Goal: Entertainment & Leisure: Browse casually

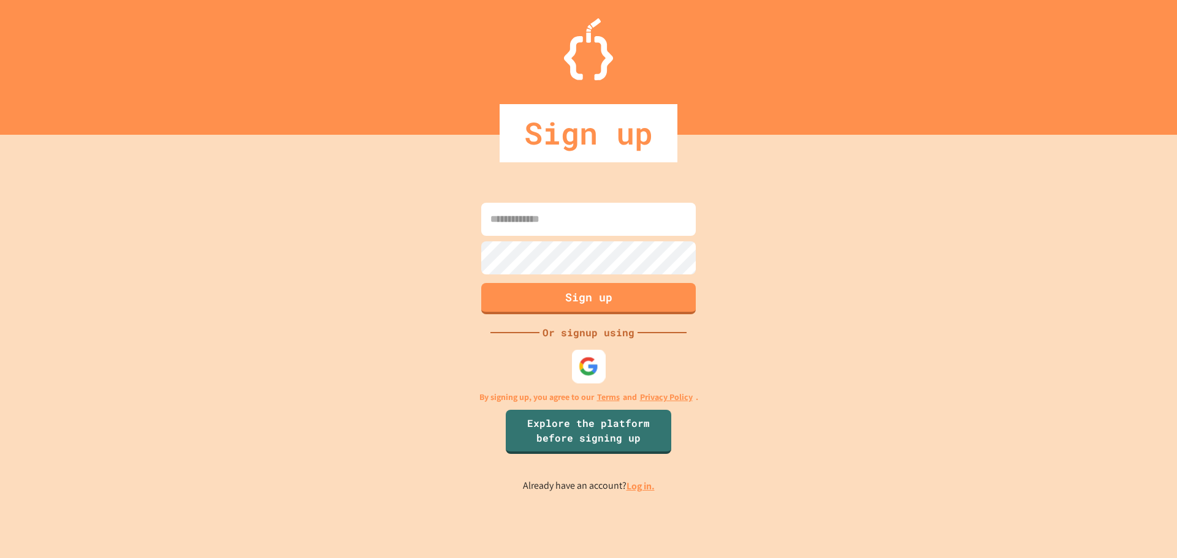
click at [579, 368] on div at bounding box center [589, 366] width 34 height 34
click at [590, 375] on div at bounding box center [589, 366] width 34 height 34
drag, startPoint x: 868, startPoint y: 356, endPoint x: 859, endPoint y: 356, distance: 9.2
click at [867, 356] on div "Sign up Or signup using By signing up, you agree to our Terms and Privacy Polic…" at bounding box center [588, 347] width 1177 height 424
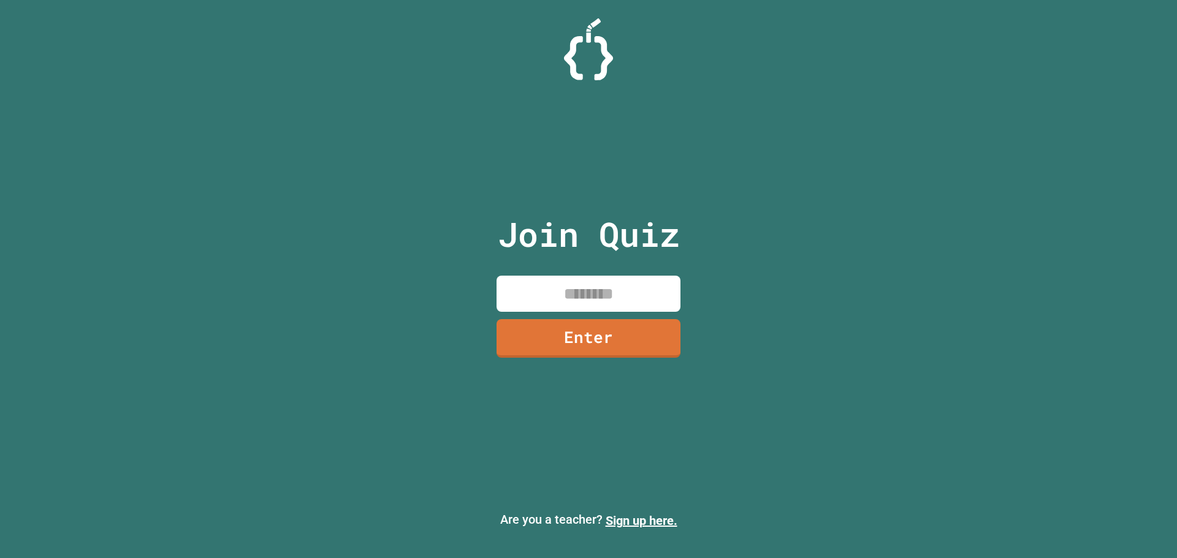
click at [680, 301] on div "Join Quiz Enter" at bounding box center [589, 279] width 207 height 497
click at [675, 295] on input at bounding box center [589, 294] width 184 height 36
type input "********"
click at [618, 345] on link "Enter" at bounding box center [588, 336] width 171 height 40
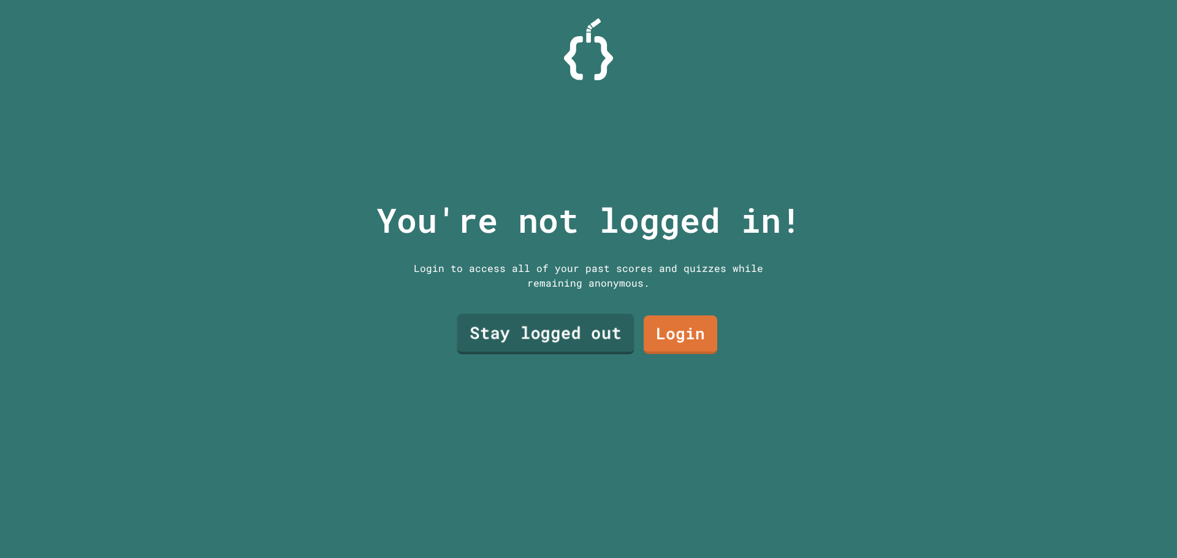
click at [553, 348] on link "Stay logged out" at bounding box center [545, 334] width 177 height 40
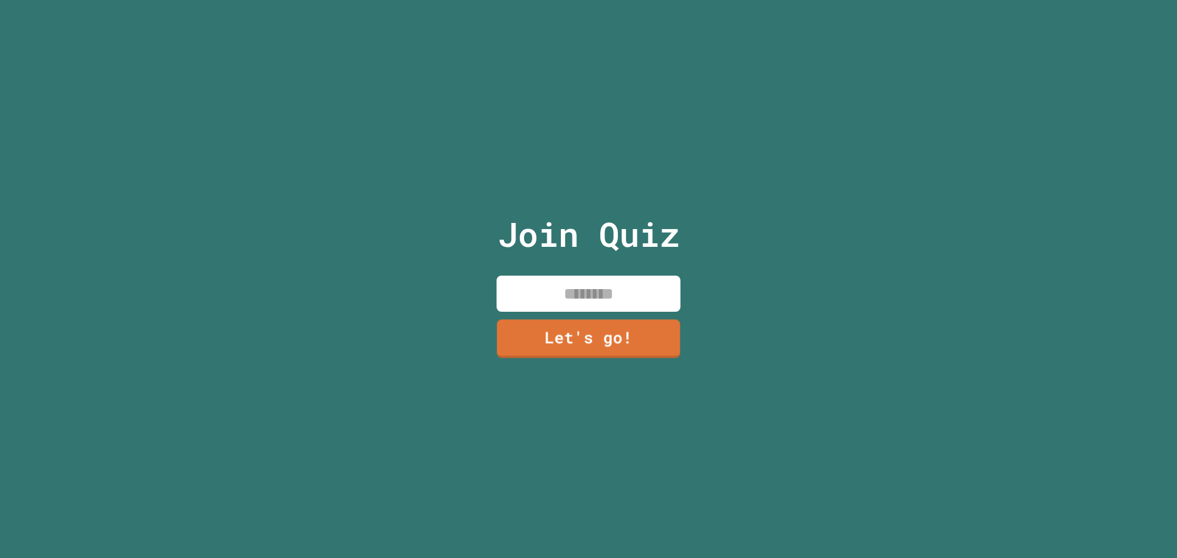
click at [597, 297] on input at bounding box center [589, 294] width 184 height 36
type input "****"
click at [592, 333] on link "Let's go!" at bounding box center [588, 338] width 187 height 40
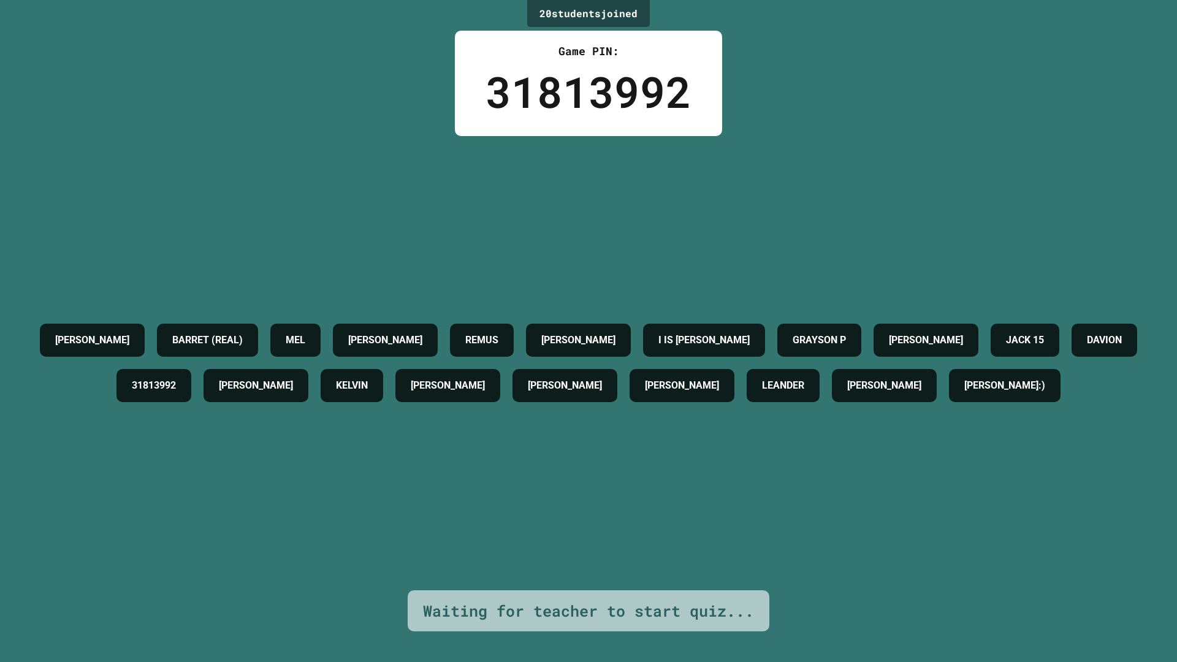
drag, startPoint x: 663, startPoint y: 466, endPoint x: 669, endPoint y: 470, distance: 7.7
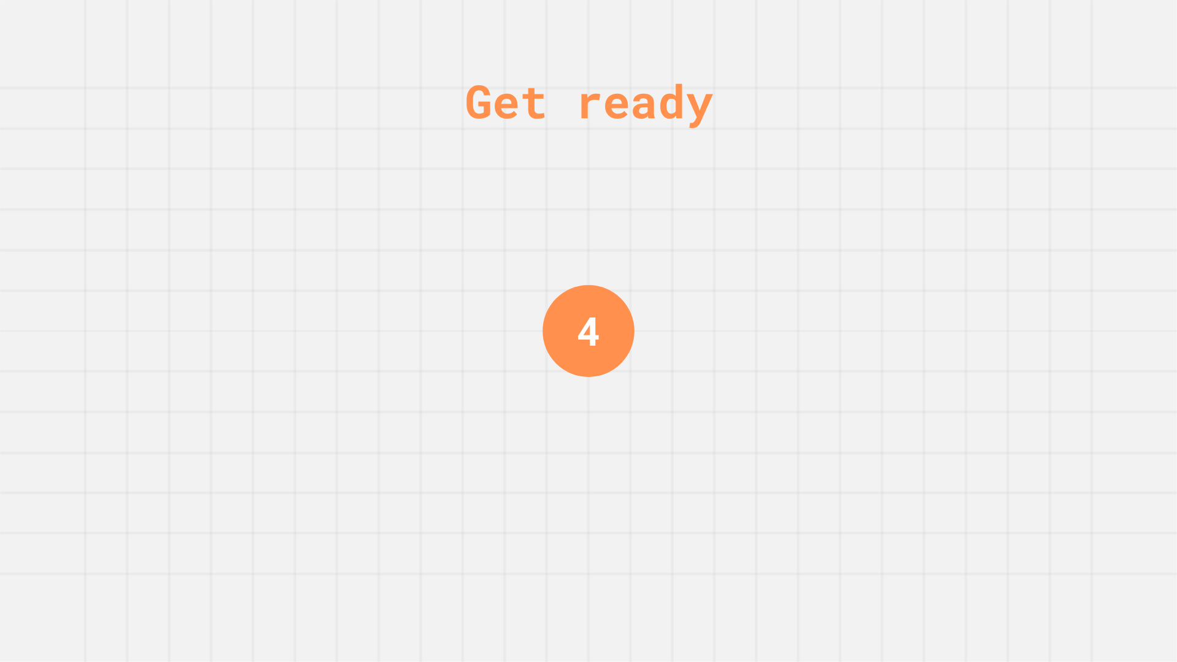
drag, startPoint x: 669, startPoint y: 470, endPoint x: 669, endPoint y: 480, distance: 10.4
click at [669, 480] on div "Get ready 4" at bounding box center [588, 331] width 1177 height 662
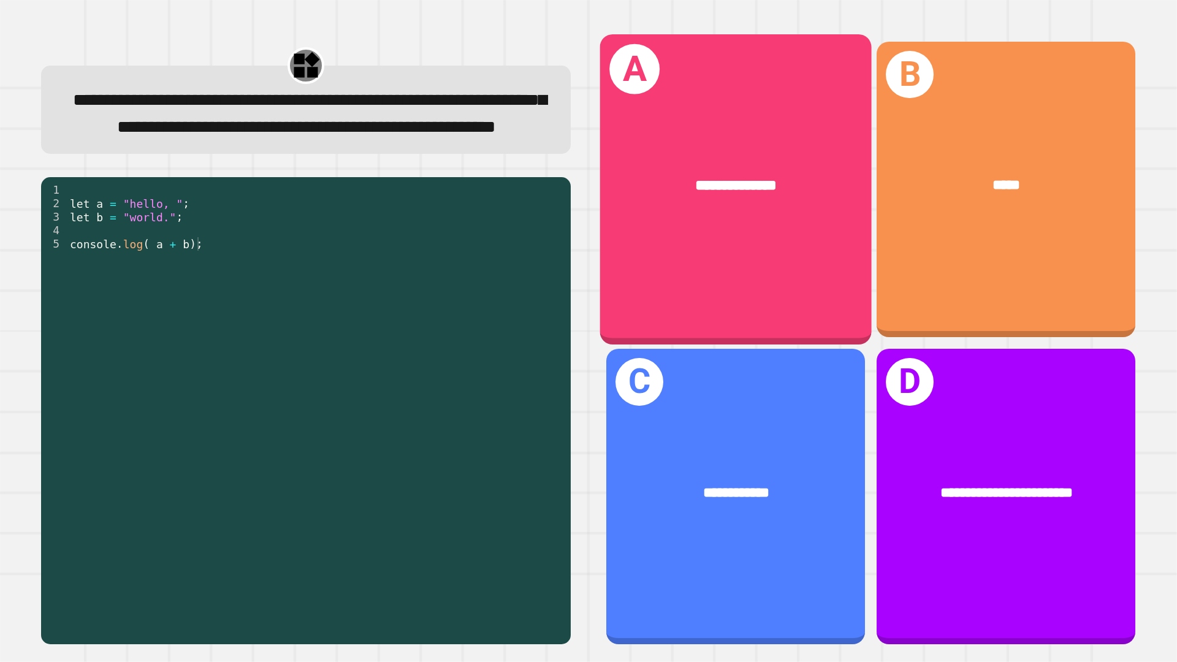
click at [711, 178] on span "**********" at bounding box center [736, 185] width 81 height 15
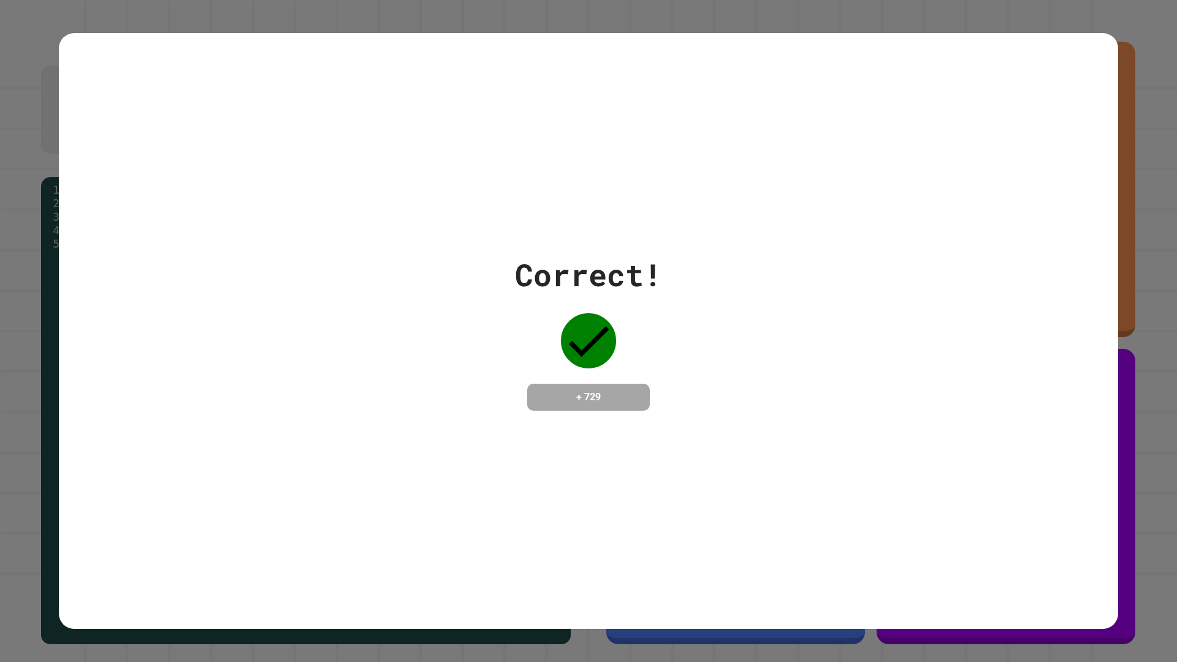
click at [104, 17] on div "Correct! + 729" at bounding box center [588, 331] width 1177 height 662
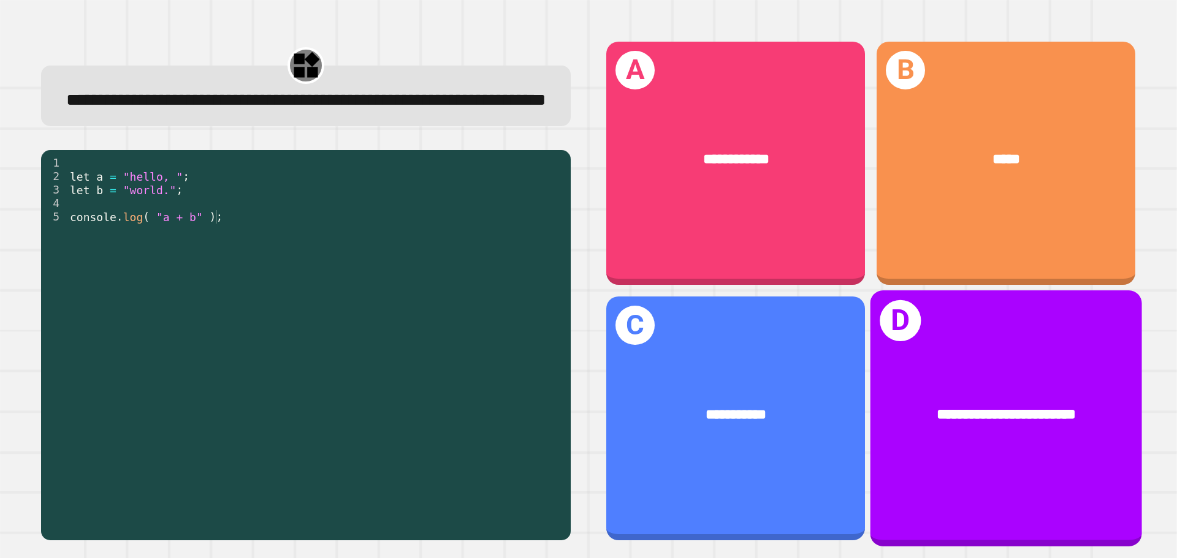
click at [959, 387] on div "**********" at bounding box center [1006, 416] width 272 height 82
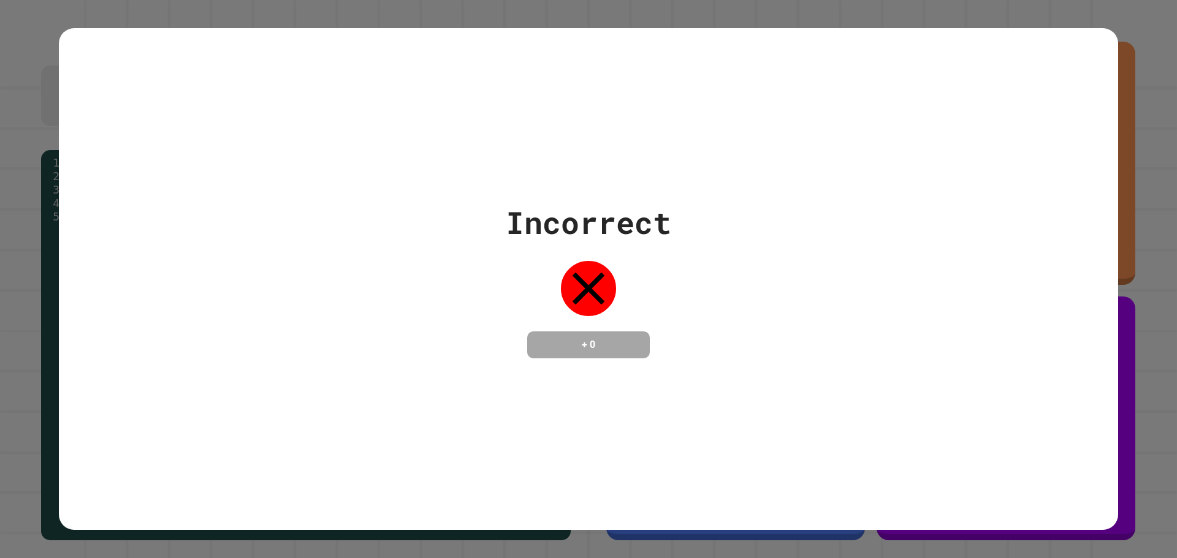
click at [1072, 71] on div "Incorrect + 0" at bounding box center [588, 279] width 1059 height 503
click at [1075, 70] on div "Incorrect + 0" at bounding box center [588, 279] width 1059 height 503
click at [1075, 75] on div "Incorrect + 0" at bounding box center [588, 279] width 1059 height 503
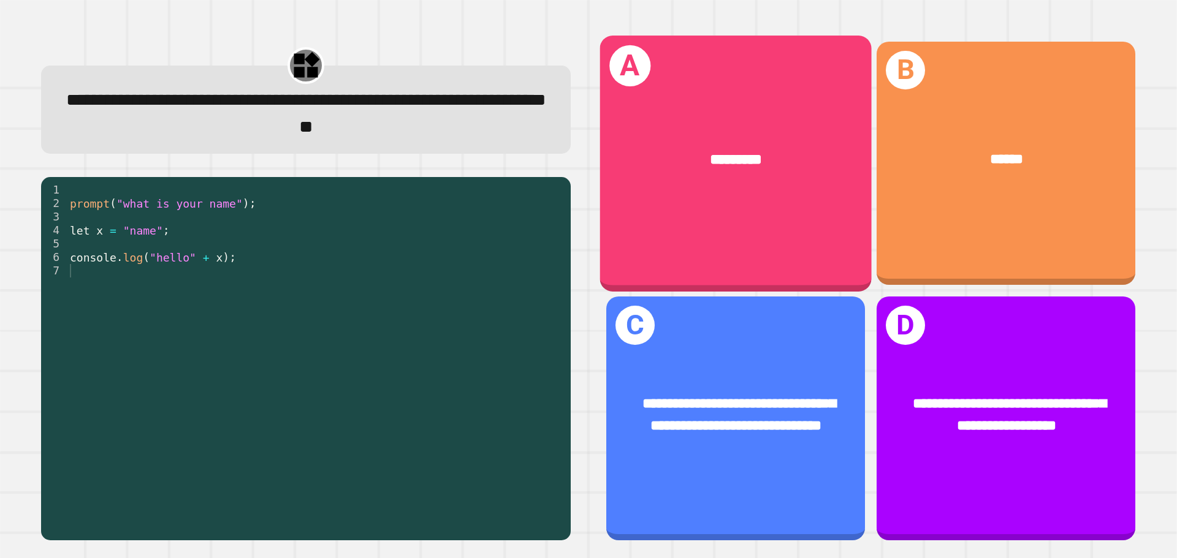
click at [701, 176] on div "*********" at bounding box center [736, 160] width 272 height 82
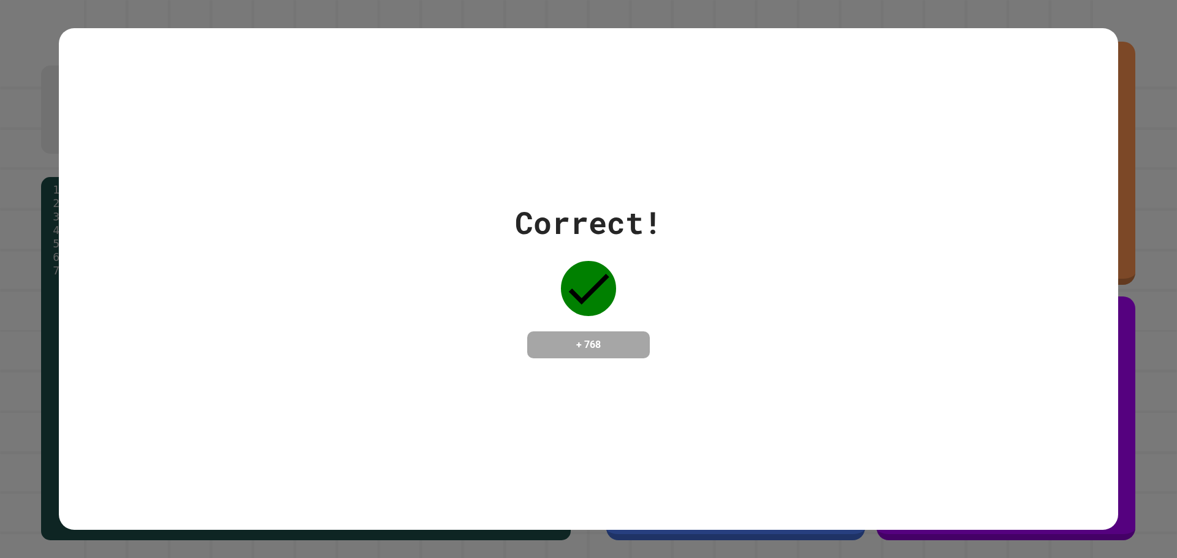
drag, startPoint x: 679, startPoint y: 171, endPoint x: 346, endPoint y: 194, distance: 333.1
click at [346, 200] on div "Correct! + 768" at bounding box center [588, 279] width 1059 height 159
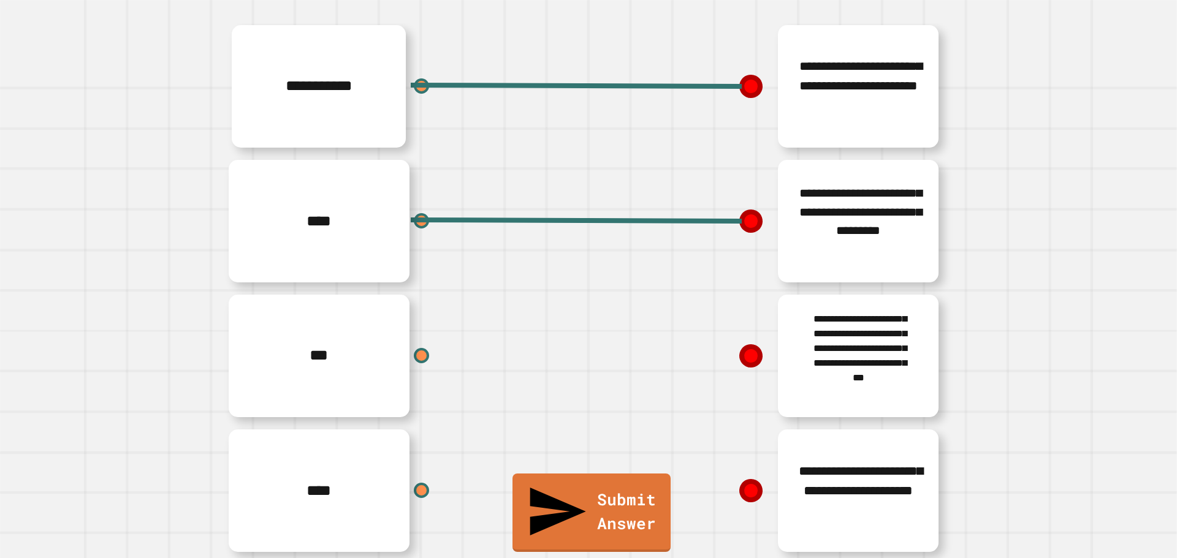
scroll to position [134, 0]
click at [738, 220] on line at bounding box center [576, 220] width 331 height 1
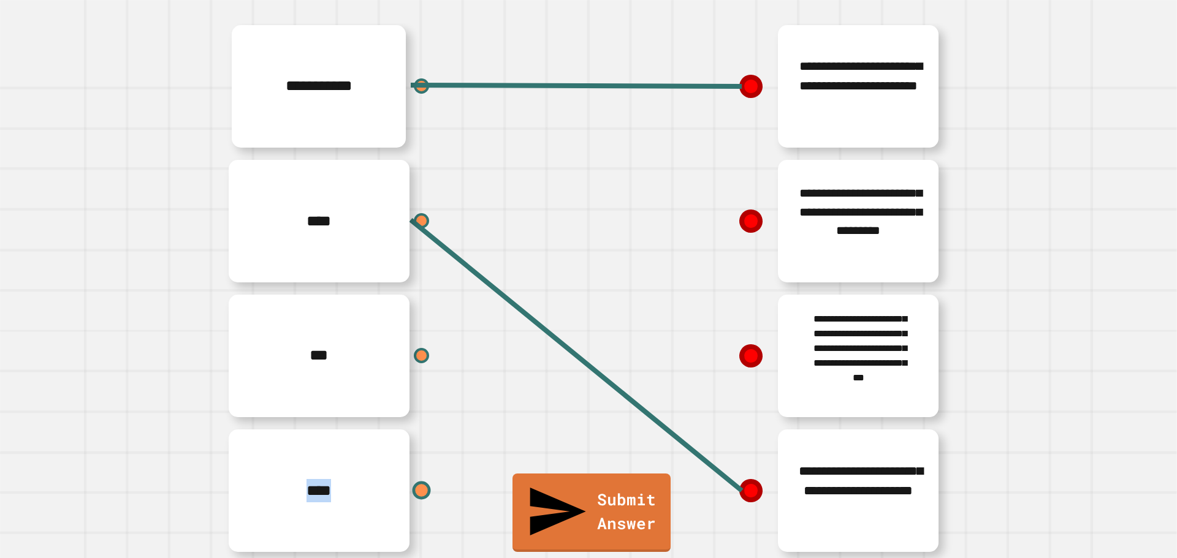
drag, startPoint x: 398, startPoint y: 481, endPoint x: 415, endPoint y: 470, distance: 20.4
click at [415, 470] on div "****" at bounding box center [405, 491] width 368 height 135
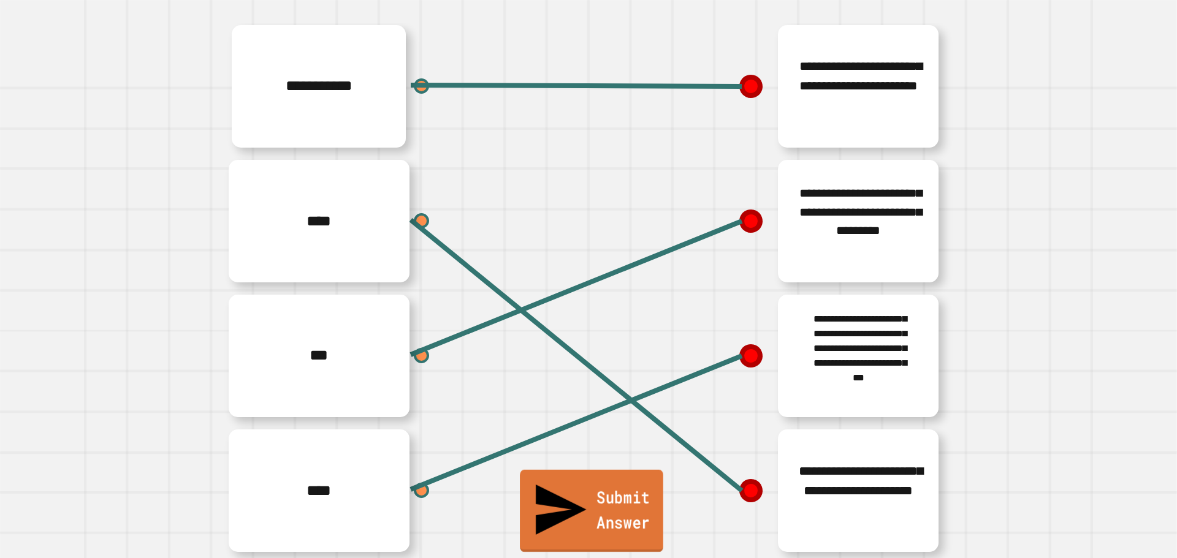
click at [611, 540] on link "Submit Answer" at bounding box center [591, 511] width 143 height 82
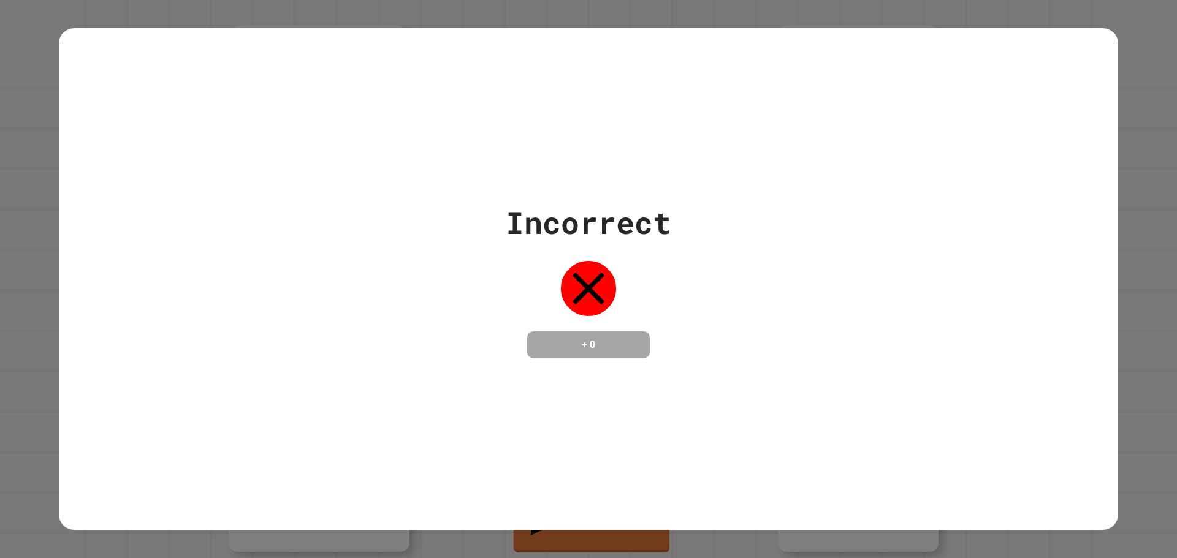
drag, startPoint x: 614, startPoint y: 546, endPoint x: 614, endPoint y: 555, distance: 9.2
click at [614, 548] on div "Incorrect + 0" at bounding box center [588, 279] width 1177 height 558
